Goal: Task Accomplishment & Management: Manage account settings

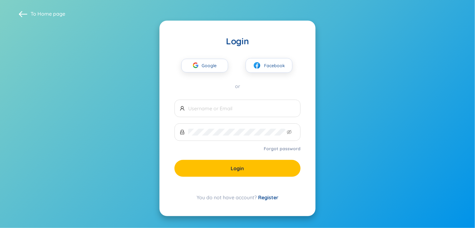
click at [223, 61] on button "Google" at bounding box center [204, 66] width 47 height 14
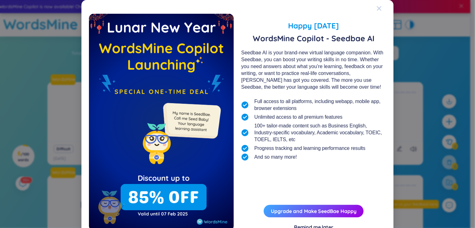
click at [378, 6] on icon "Close" at bounding box center [379, 8] width 5 height 5
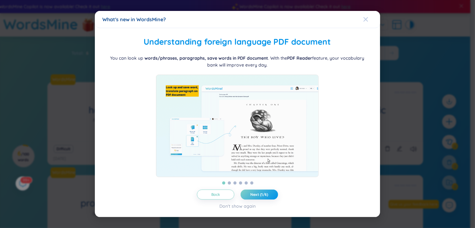
click at [367, 18] on icon "Close" at bounding box center [365, 19] width 5 height 5
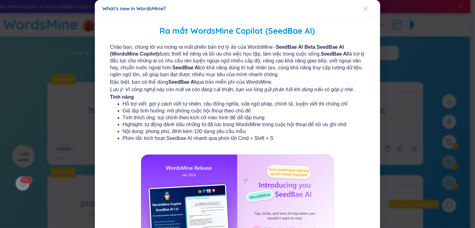
click at [363, 9] on icon "Close" at bounding box center [365, 8] width 4 height 4
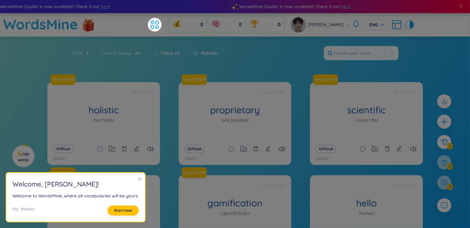
click at [138, 178] on icon "close" at bounding box center [140, 179] width 4 height 4
